Goal: Communication & Community: Connect with others

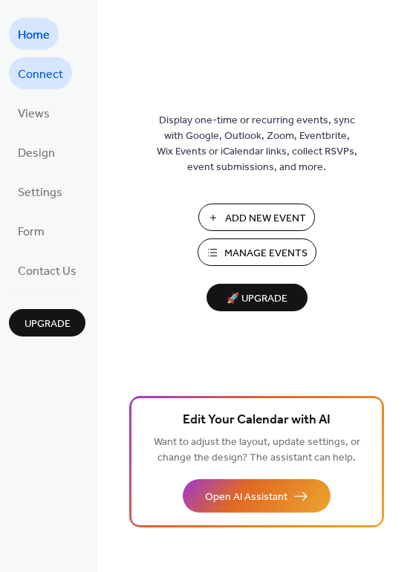
click at [45, 69] on span "Connect" at bounding box center [40, 74] width 45 height 23
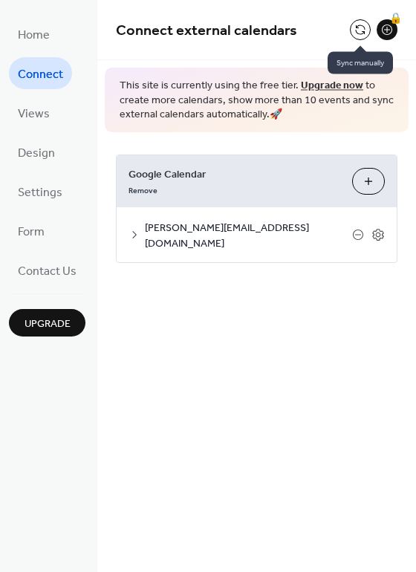
click at [352, 30] on button at bounding box center [360, 29] width 21 height 21
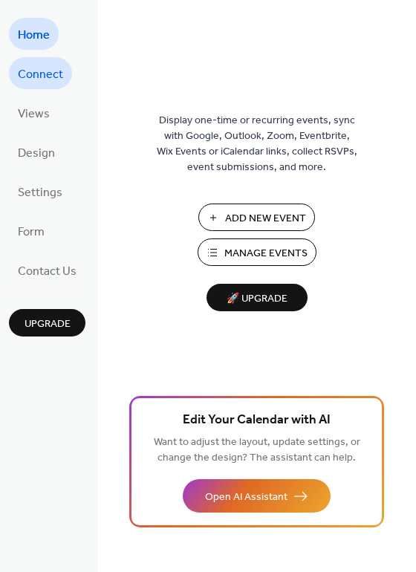
click at [47, 71] on span "Connect" at bounding box center [40, 74] width 45 height 23
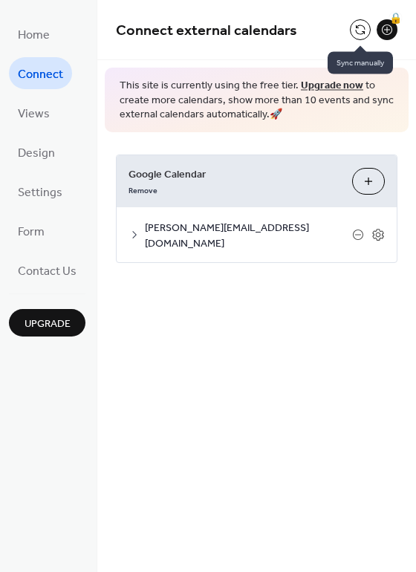
click at [358, 31] on button at bounding box center [360, 29] width 21 height 21
